Goal: Task Accomplishment & Management: Manage account settings

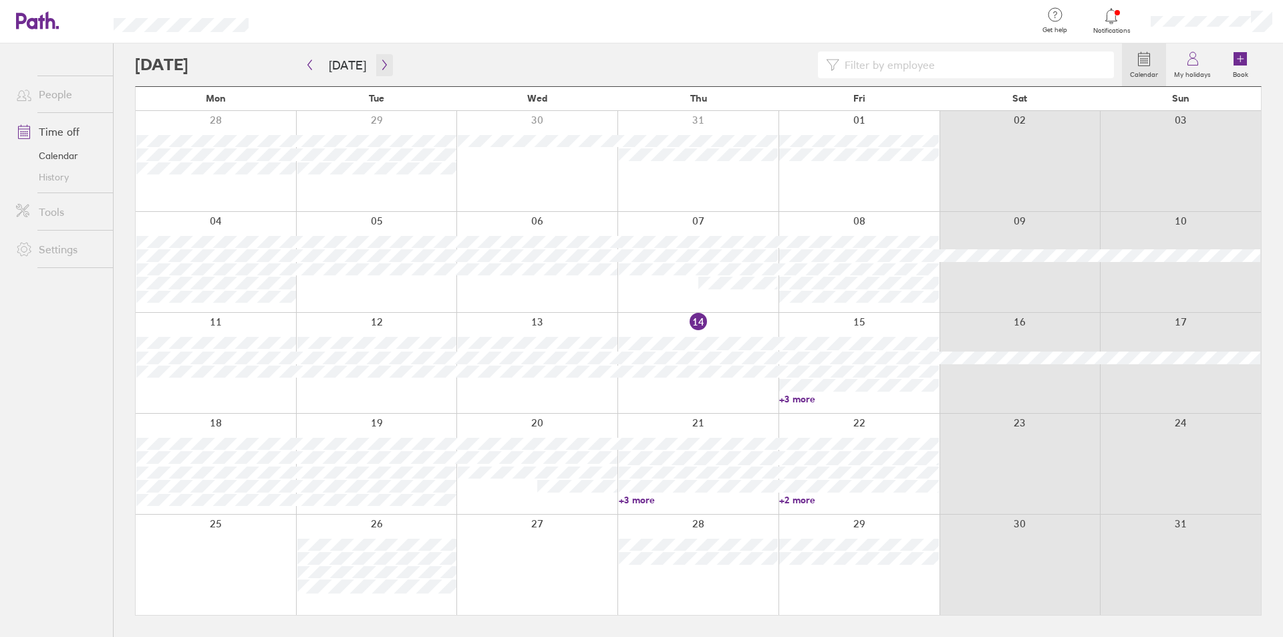
click at [380, 58] on button "button" at bounding box center [384, 65] width 17 height 22
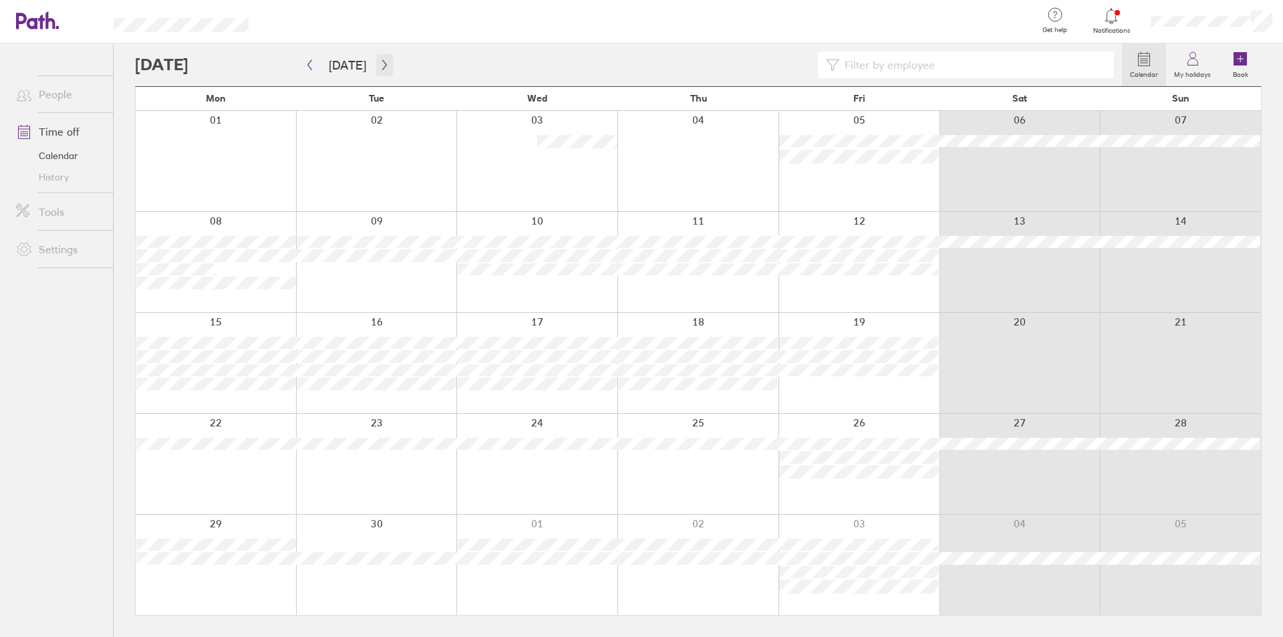
click at [383, 63] on icon "button" at bounding box center [385, 64] width 10 height 11
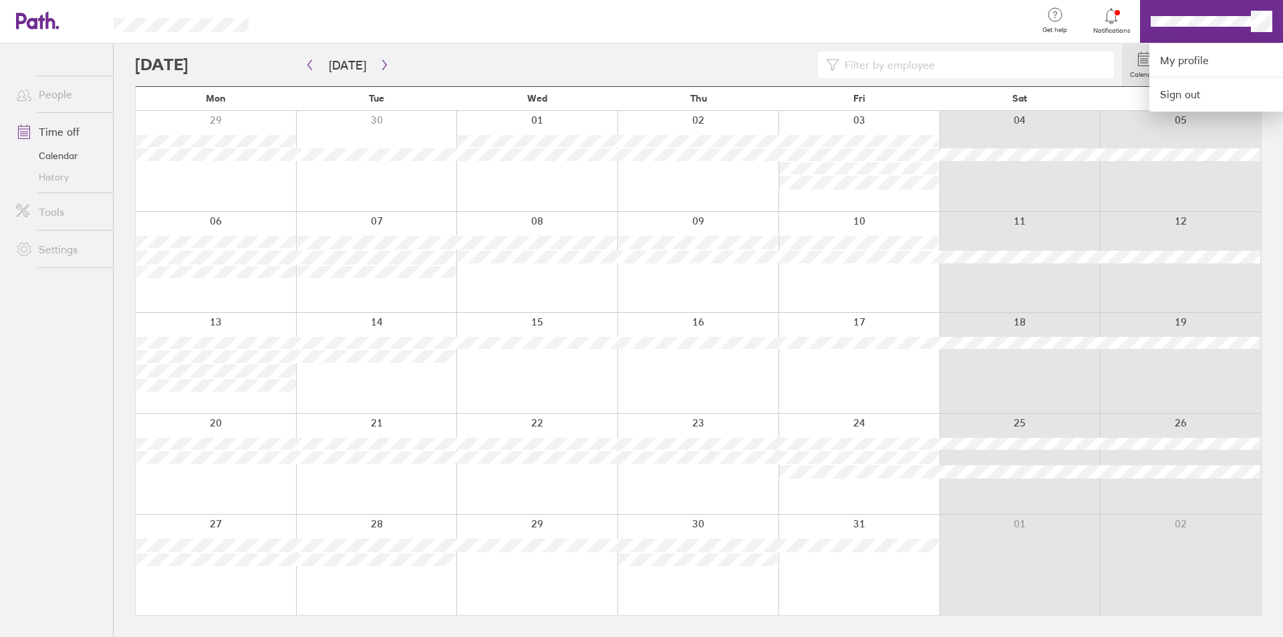
click at [1129, 14] on div at bounding box center [641, 318] width 1283 height 637
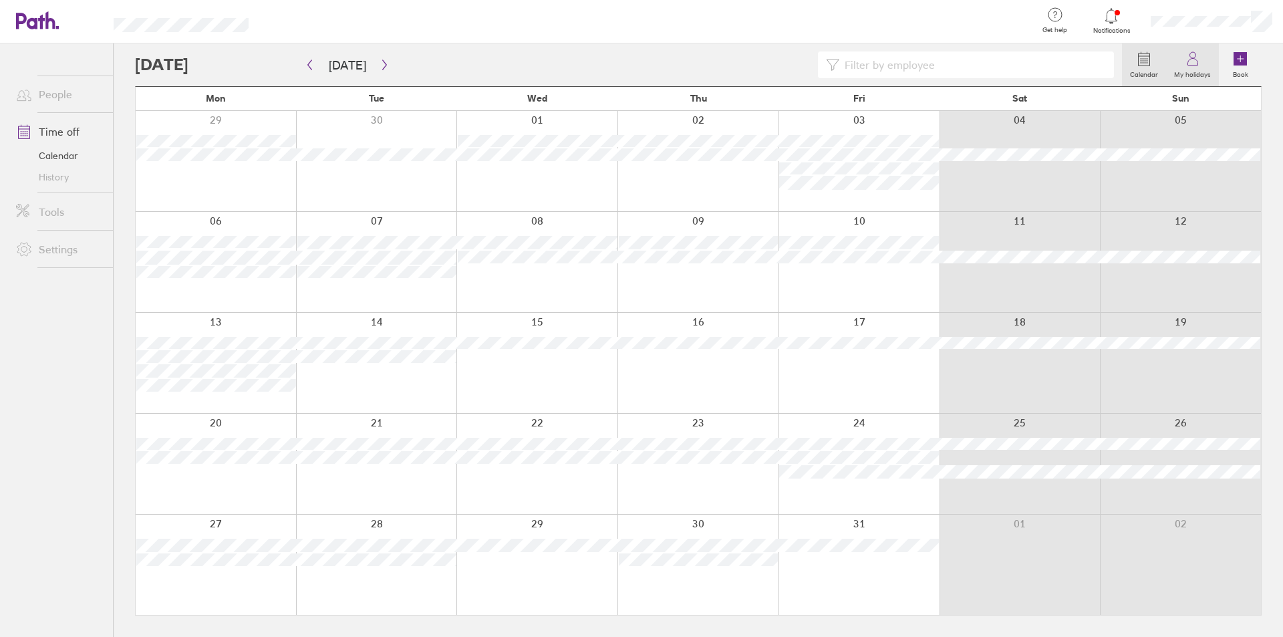
click at [1200, 64] on icon at bounding box center [1193, 59] width 16 height 16
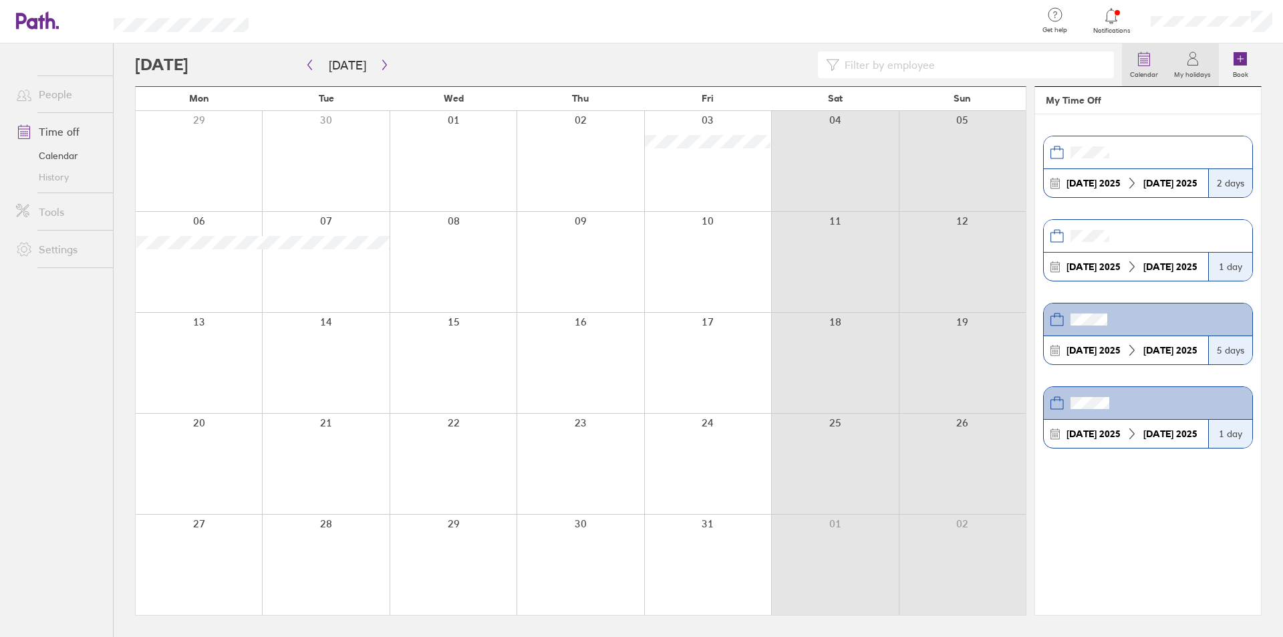
click at [1145, 64] on icon at bounding box center [1144, 59] width 16 height 16
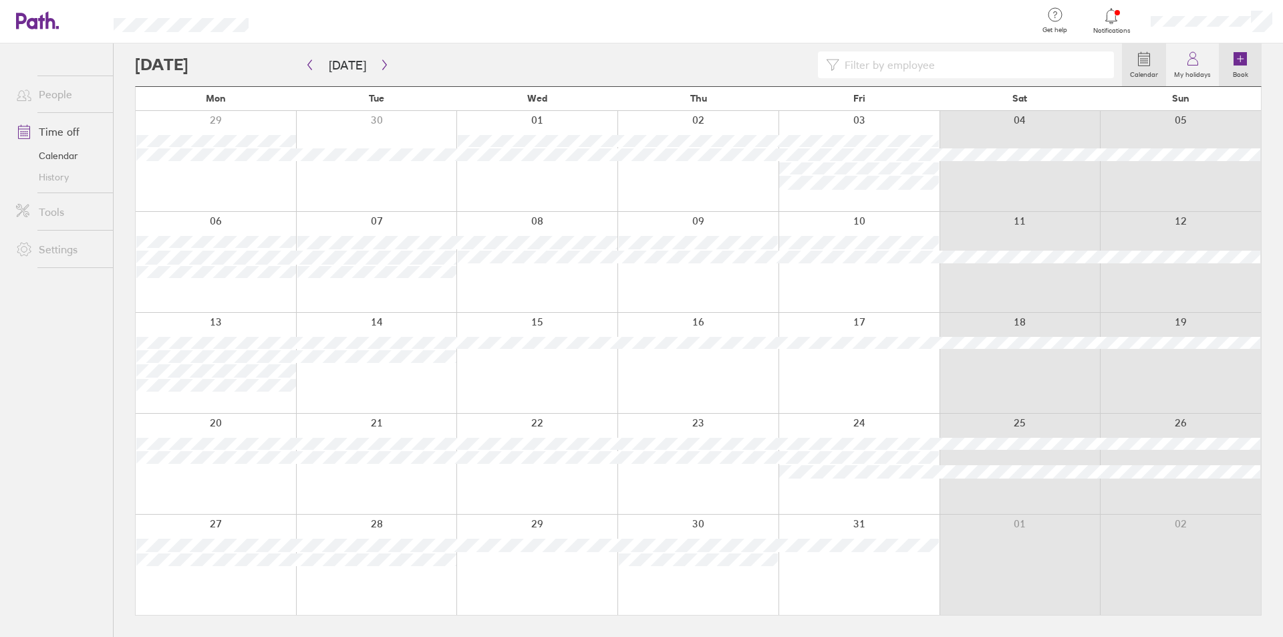
click at [1233, 64] on icon at bounding box center [1240, 59] width 16 height 16
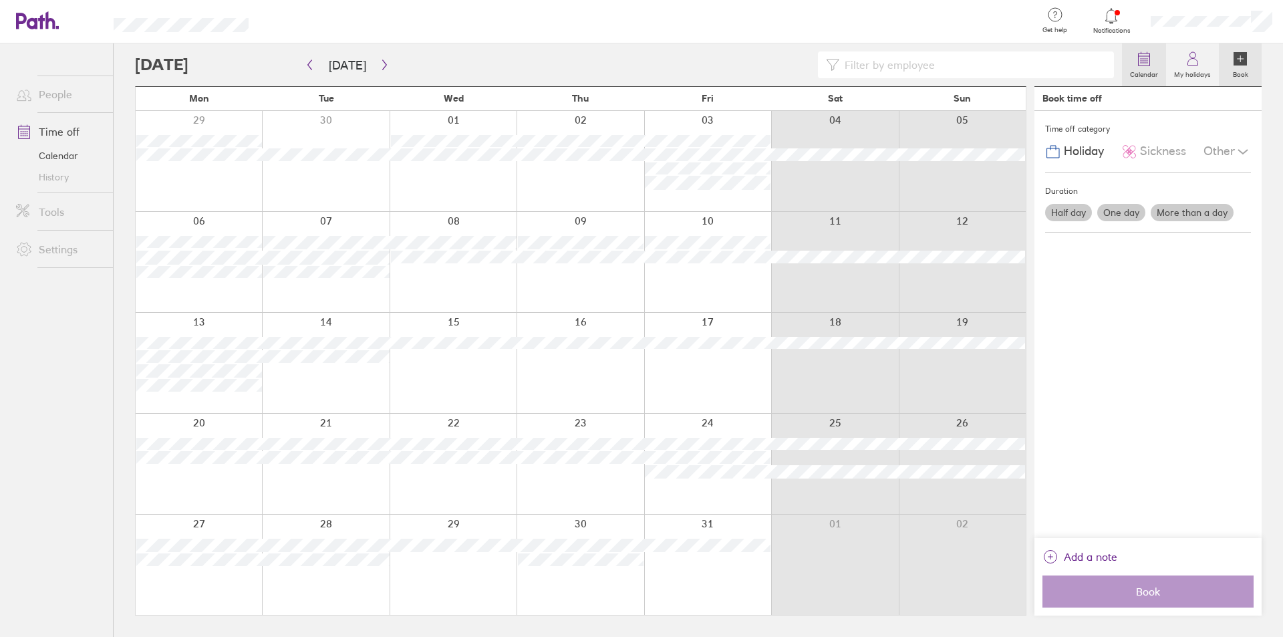
click at [1149, 73] on label "Calendar" at bounding box center [1144, 73] width 44 height 12
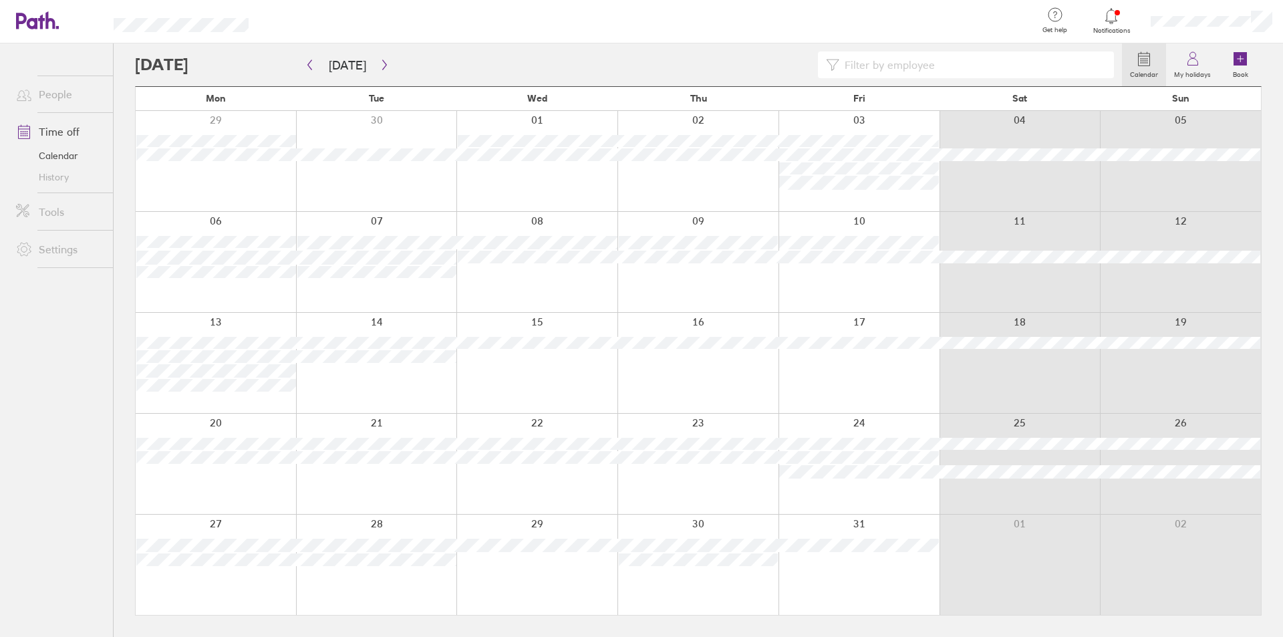
click at [1045, 26] on span "Get help" at bounding box center [1054, 30] width 43 height 8
click at [1095, 20] on div at bounding box center [1111, 16] width 43 height 19
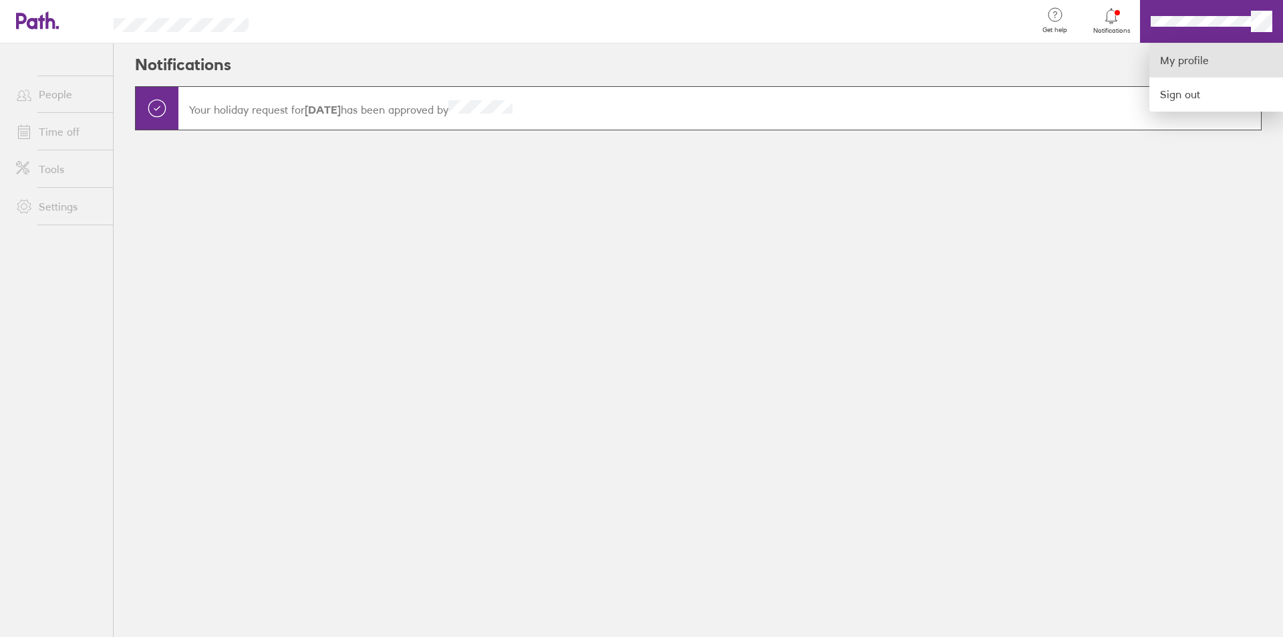
click at [1184, 57] on link "My profile" at bounding box center [1216, 60] width 134 height 34
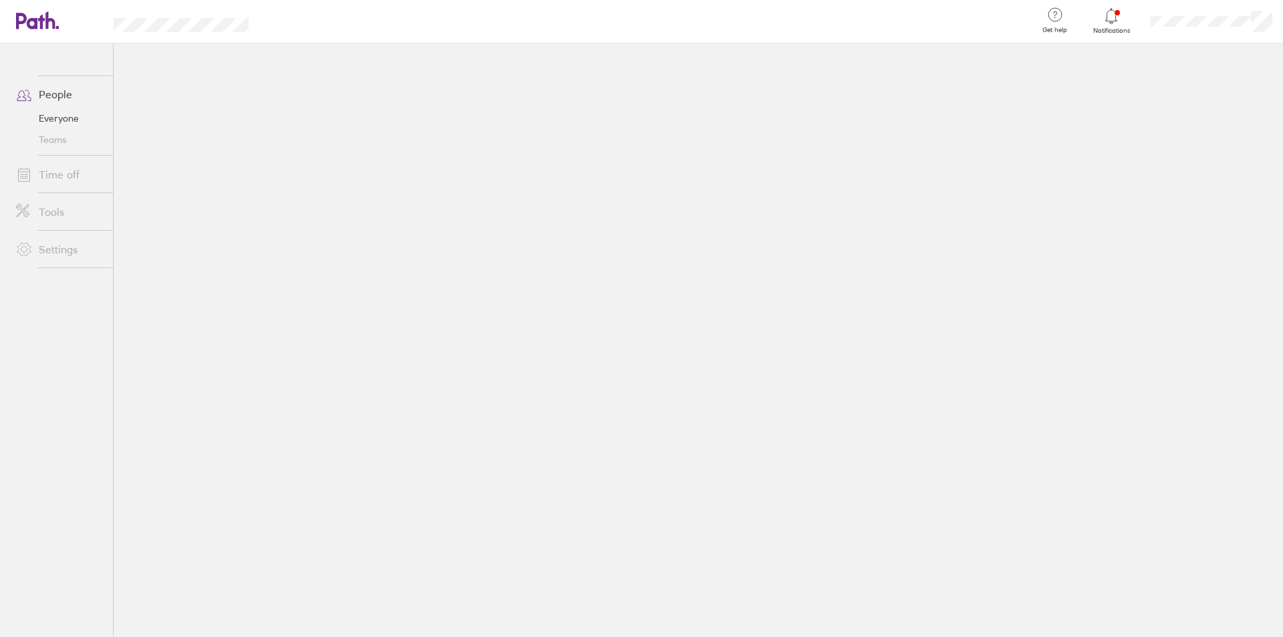
click at [1111, 19] on icon at bounding box center [1111, 16] width 16 height 16
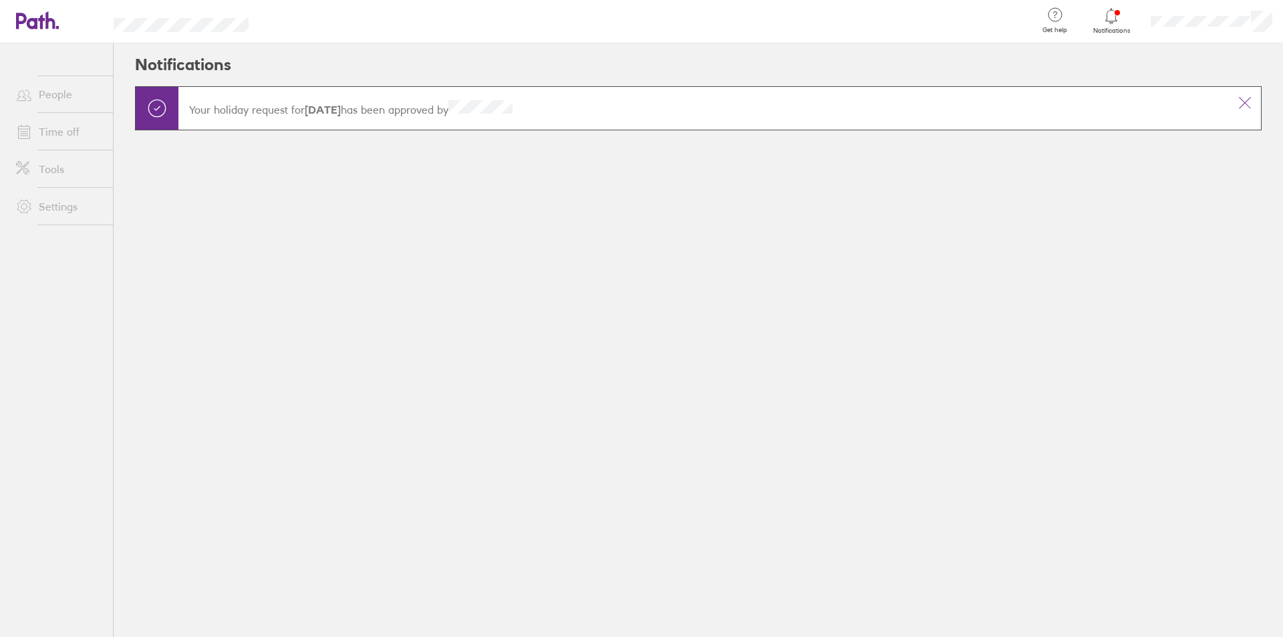
click at [1171, 29] on div at bounding box center [1211, 21] width 143 height 43
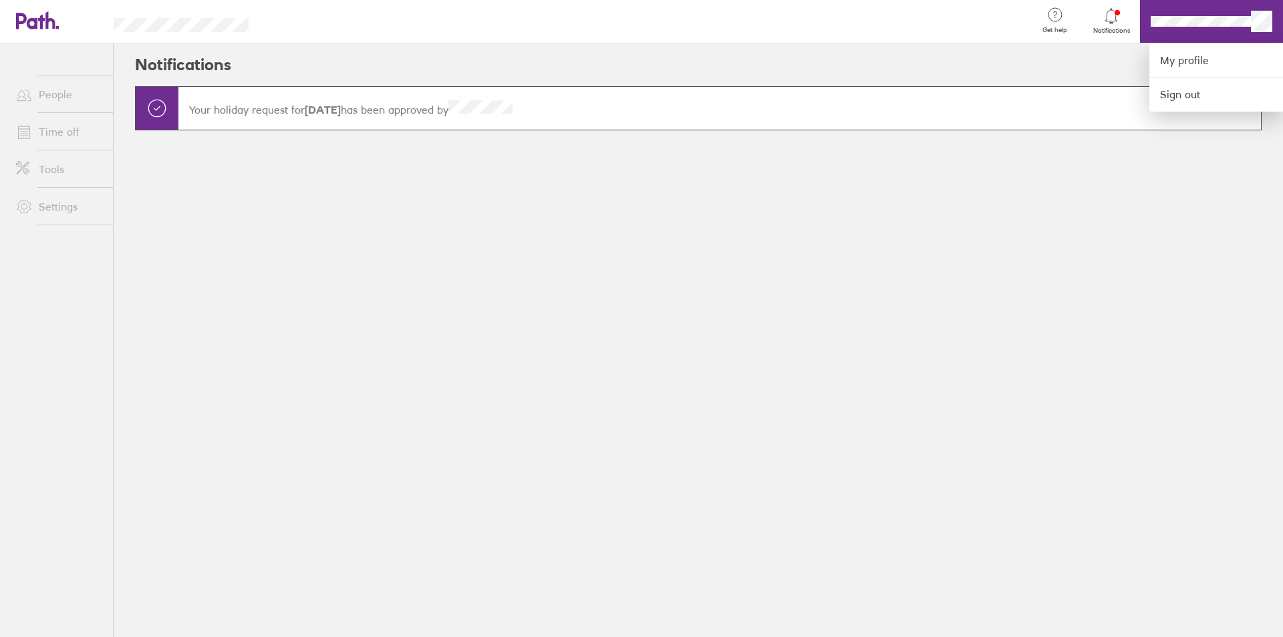
click at [1077, 53] on div at bounding box center [641, 318] width 1283 height 637
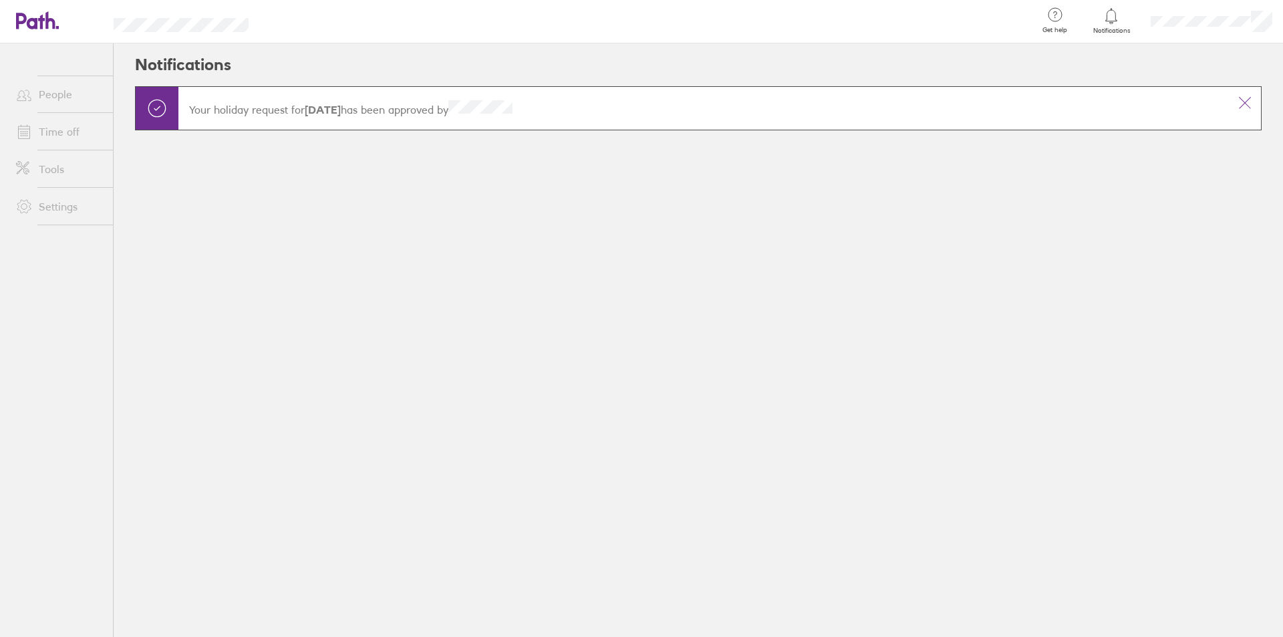
click at [1061, 27] on span "Get help" at bounding box center [1054, 30] width 43 height 8
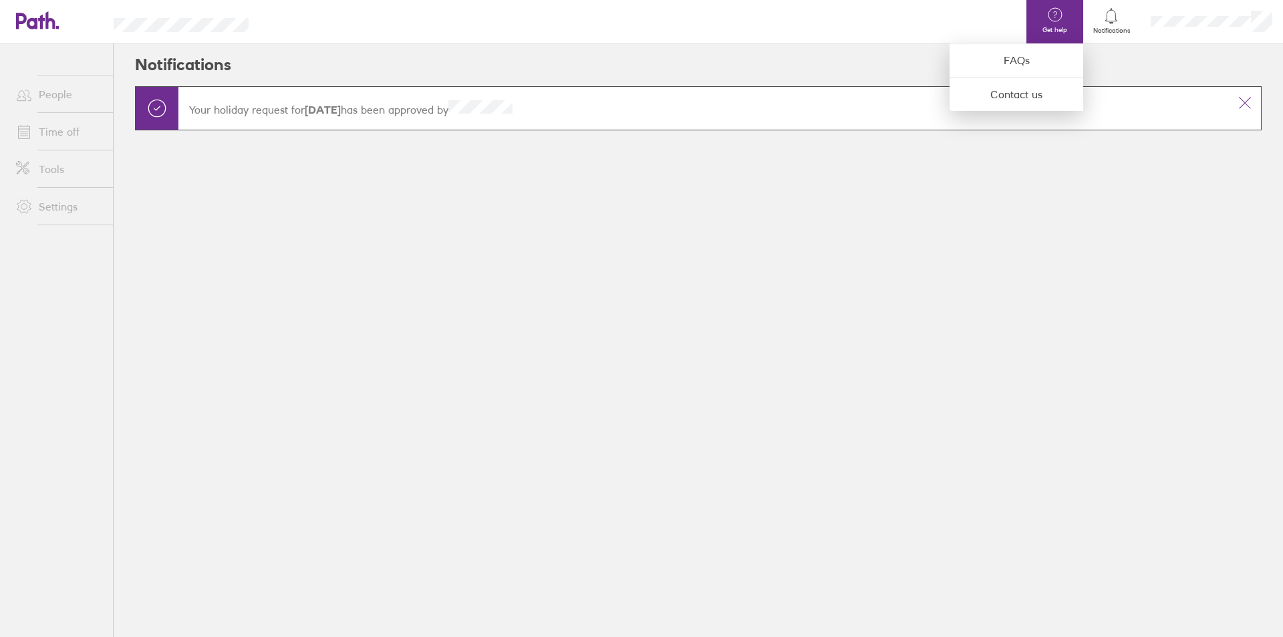
click at [853, 60] on div at bounding box center [641, 318] width 1283 height 637
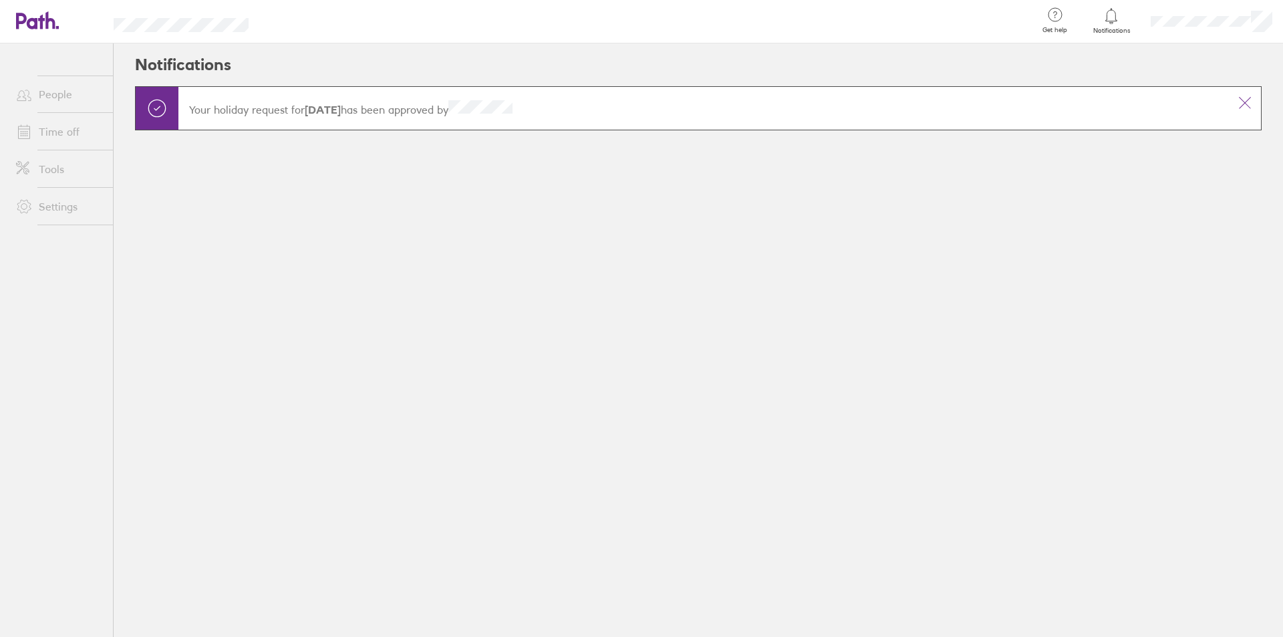
click at [49, 133] on link "Time off" at bounding box center [59, 131] width 108 height 27
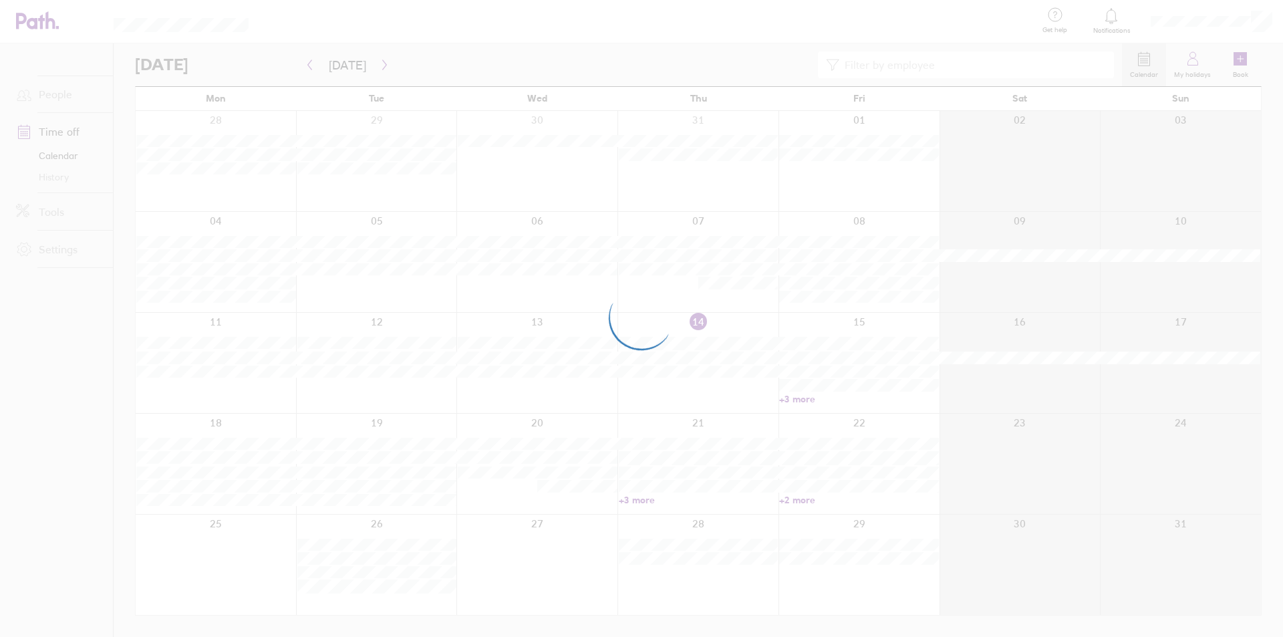
click at [39, 104] on div at bounding box center [641, 318] width 1283 height 637
